Goal: Use online tool/utility: Utilize a website feature to perform a specific function

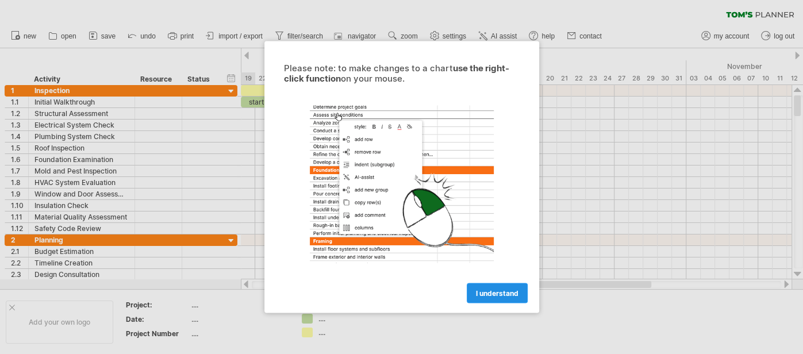
click at [487, 299] on link "I understand" at bounding box center [497, 293] width 61 height 20
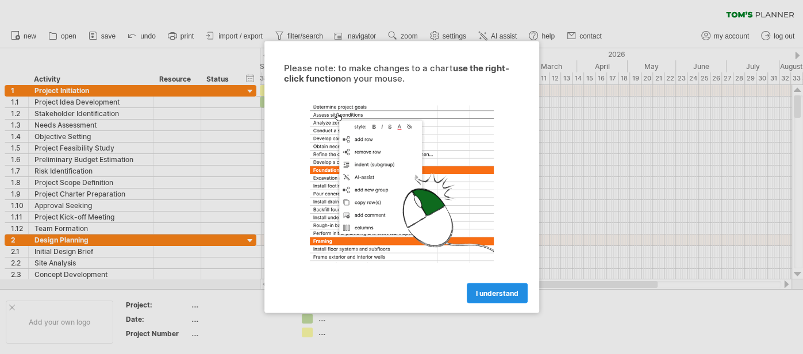
click at [496, 295] on span "I understand" at bounding box center [497, 293] width 43 height 9
